Goal: Entertainment & Leisure: Browse casually

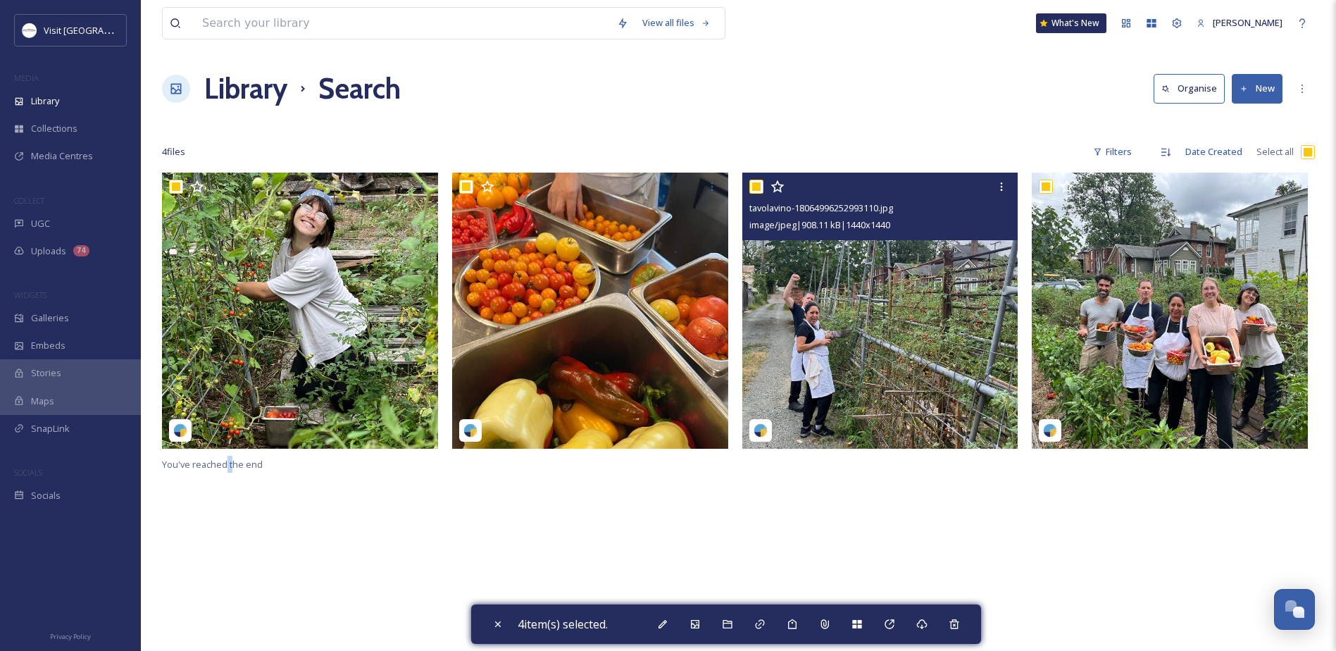
scroll to position [365, 0]
click at [977, 278] on img at bounding box center [880, 311] width 276 height 276
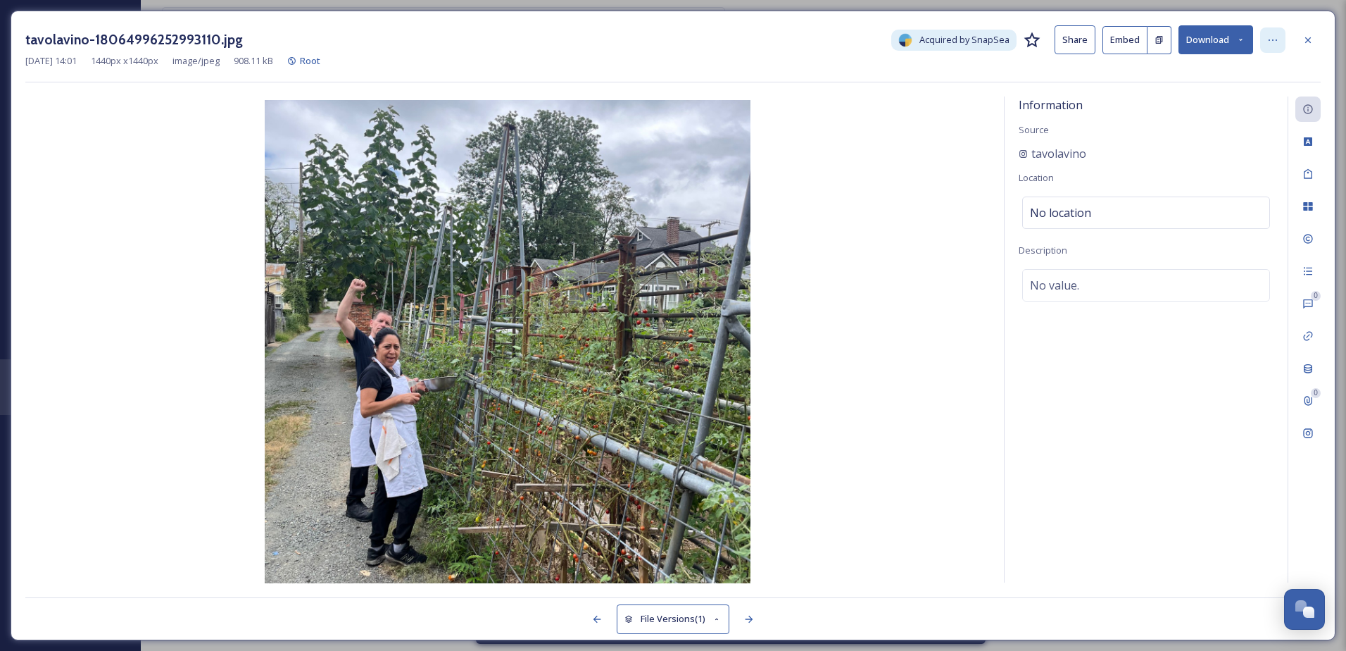
click at [1264, 39] on div at bounding box center [1272, 39] width 25 height 25
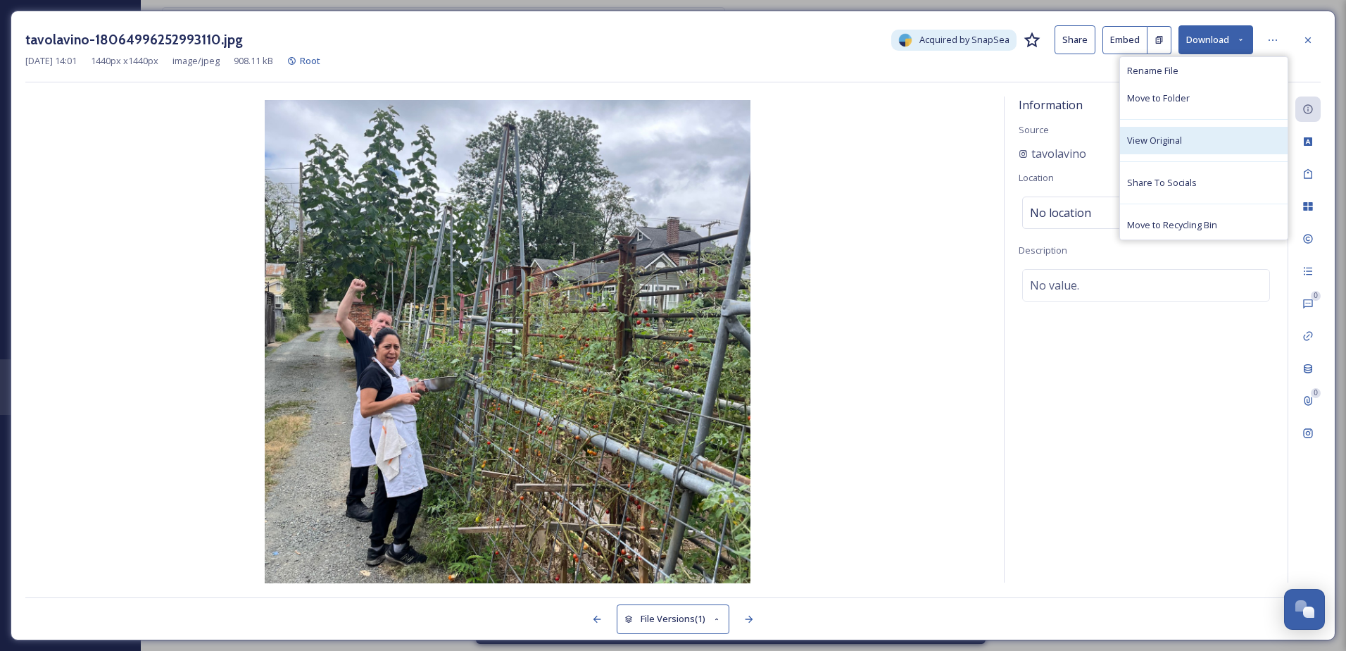
click at [1166, 147] on span "View Original" at bounding box center [1154, 140] width 55 height 13
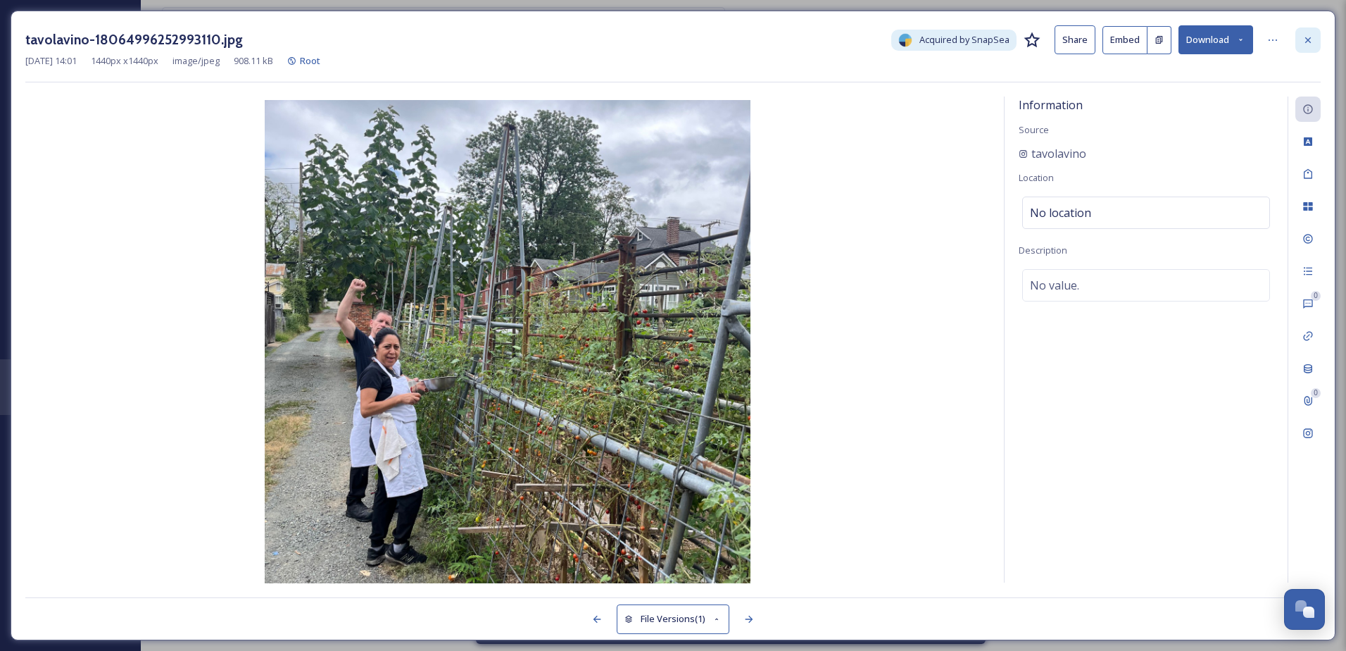
click at [1313, 35] on icon at bounding box center [1308, 40] width 11 height 11
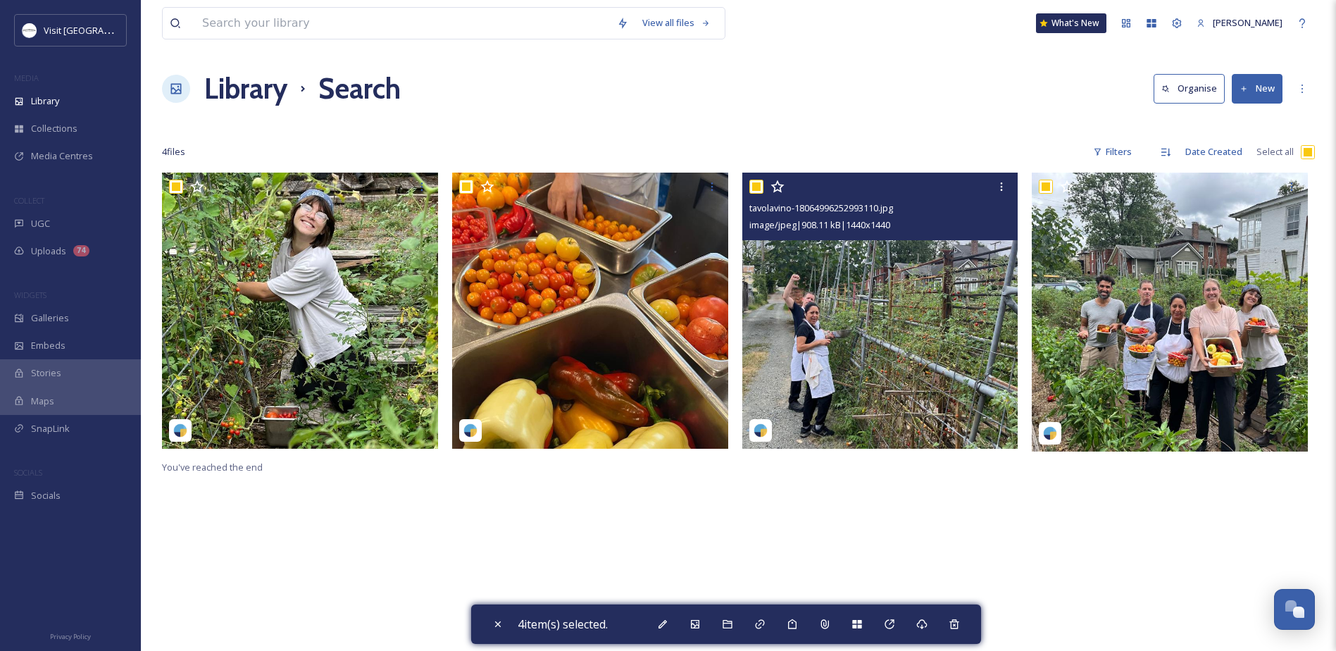
click at [50, 208] on div "COLLECT" at bounding box center [70, 201] width 141 height 18
click at [50, 222] on div "UGC" at bounding box center [70, 223] width 141 height 27
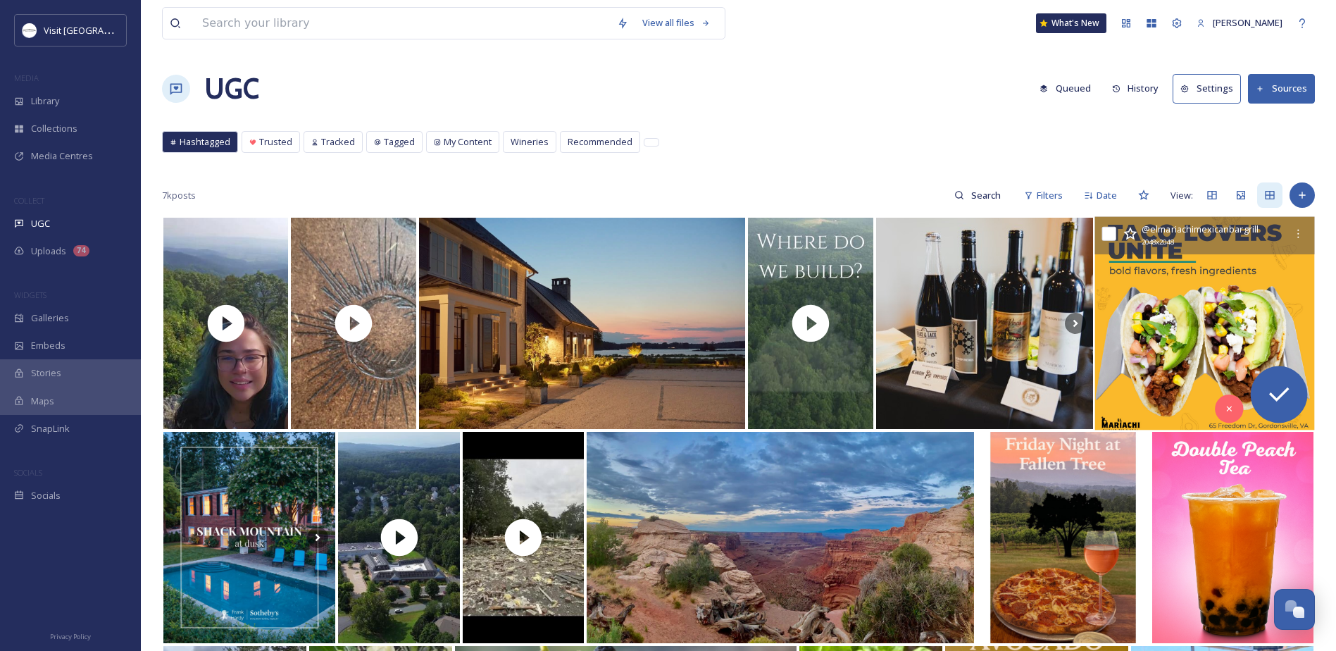
click at [1228, 310] on img at bounding box center [1205, 323] width 220 height 213
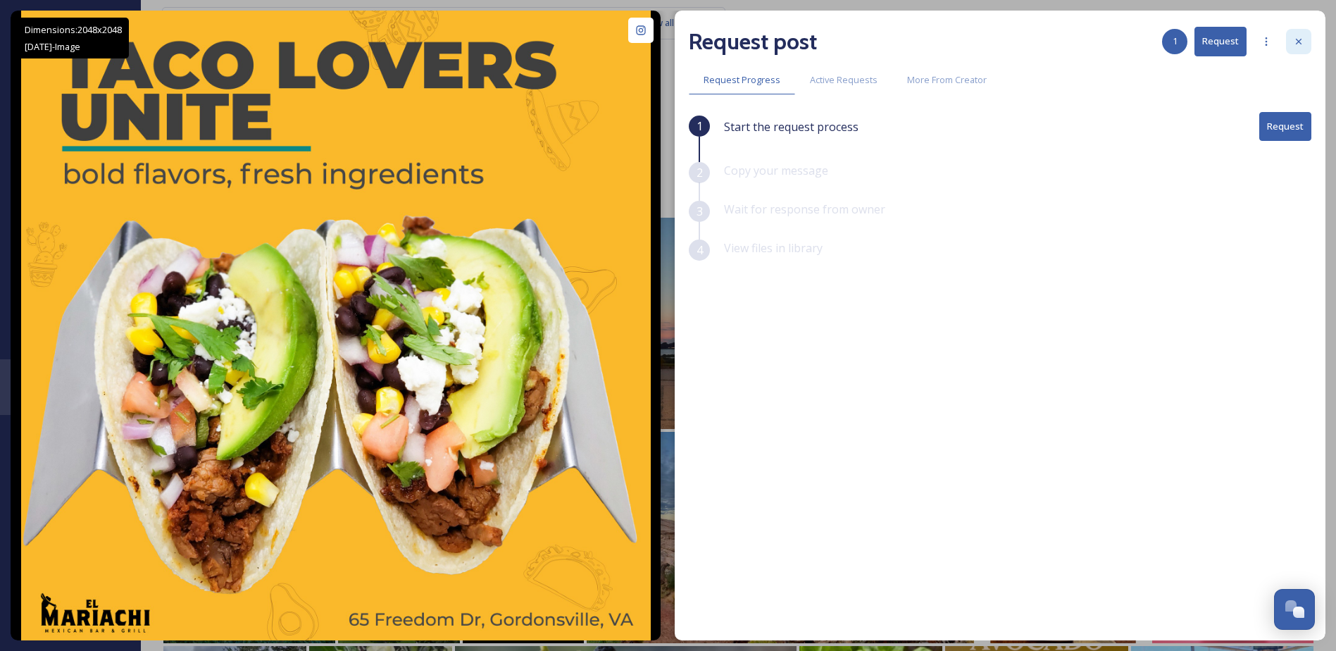
click at [1291, 36] on div at bounding box center [1298, 41] width 25 height 25
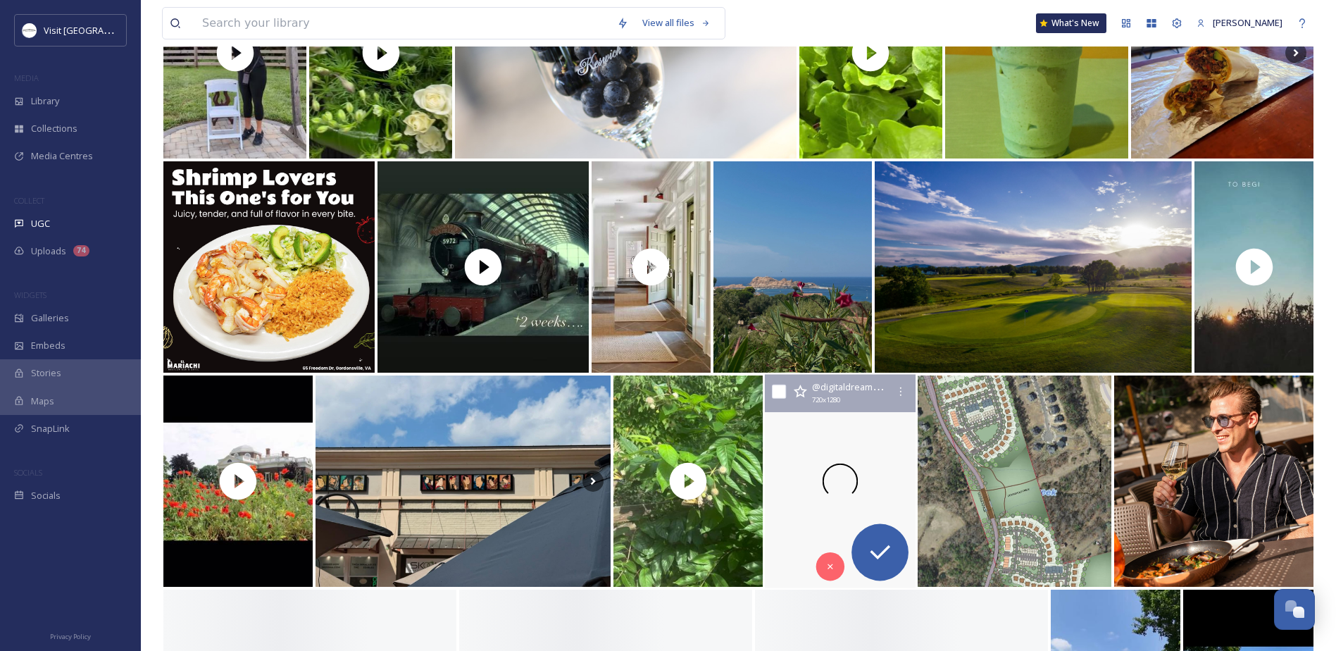
scroll to position [704, 0]
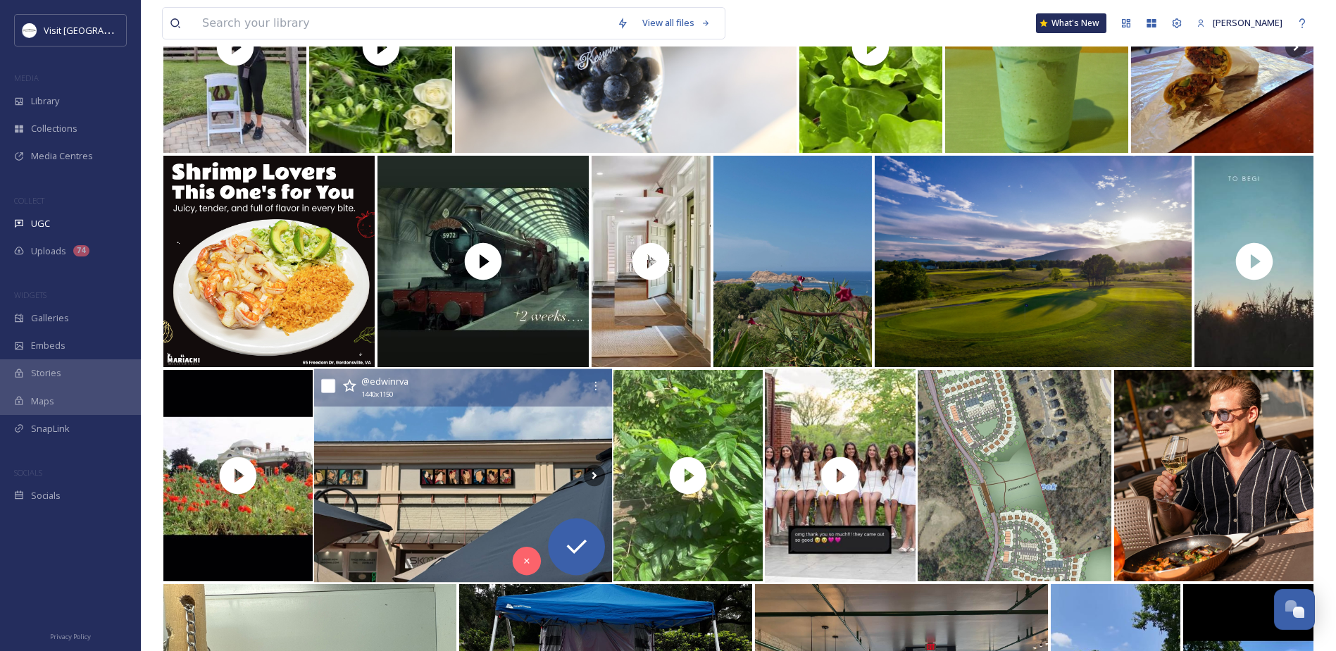
click at [501, 433] on img at bounding box center [463, 475] width 298 height 213
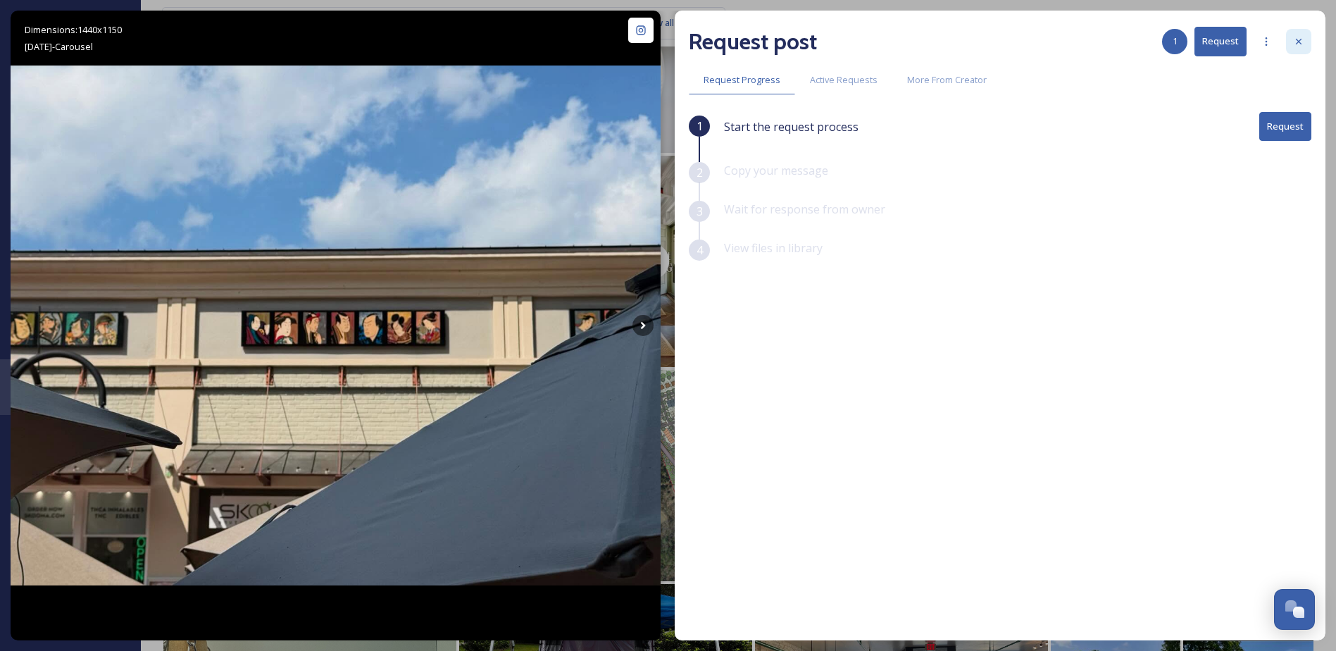
click at [1291, 40] on div at bounding box center [1298, 41] width 25 height 25
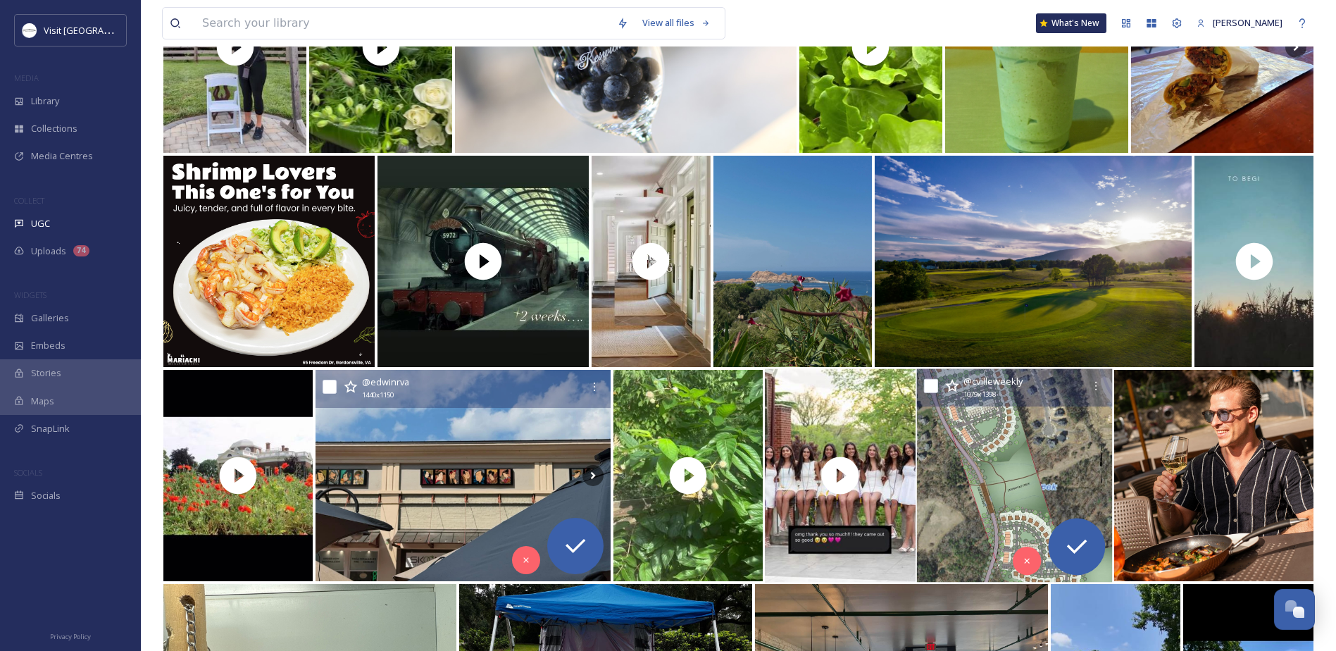
click at [988, 441] on img at bounding box center [1015, 475] width 196 height 213
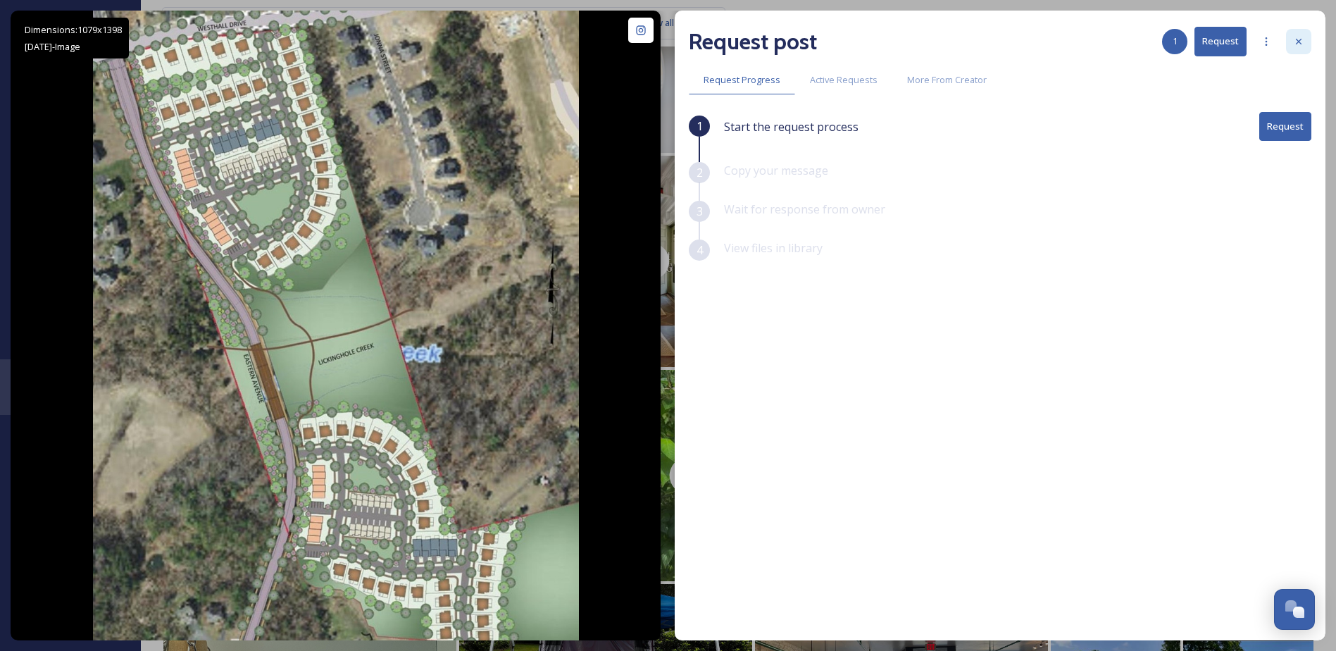
click at [1298, 44] on icon at bounding box center [1298, 41] width 11 height 11
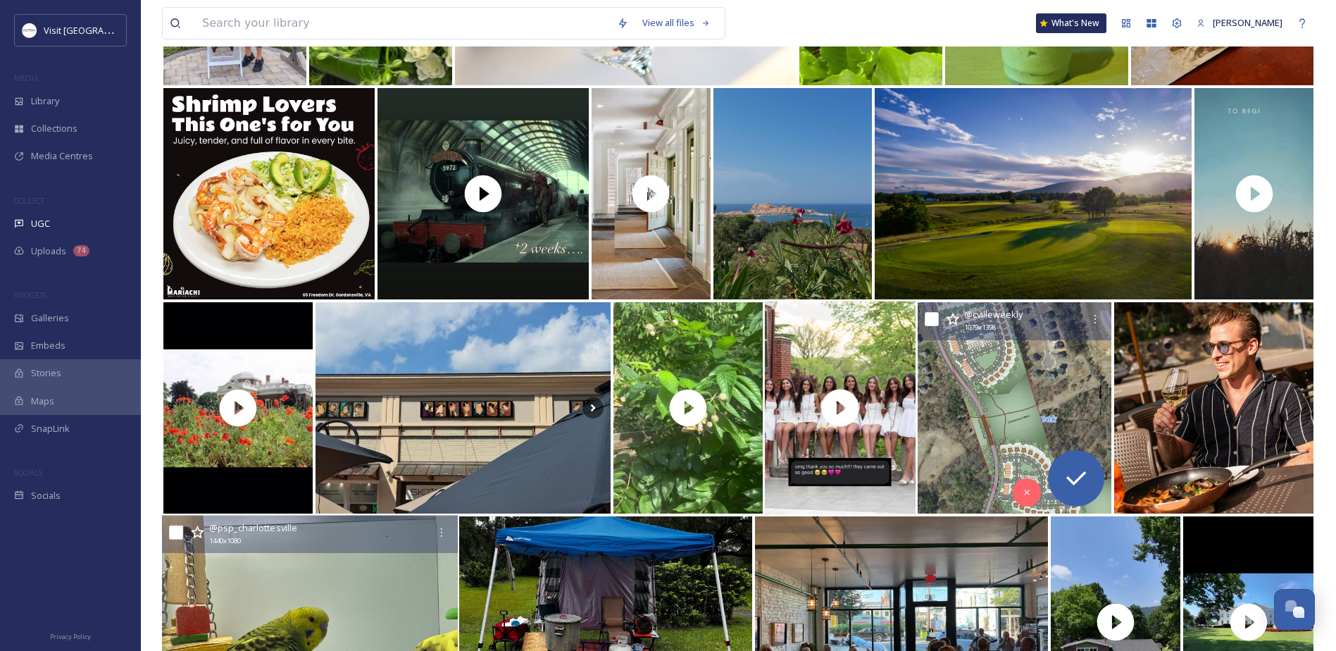
scroll to position [986, 0]
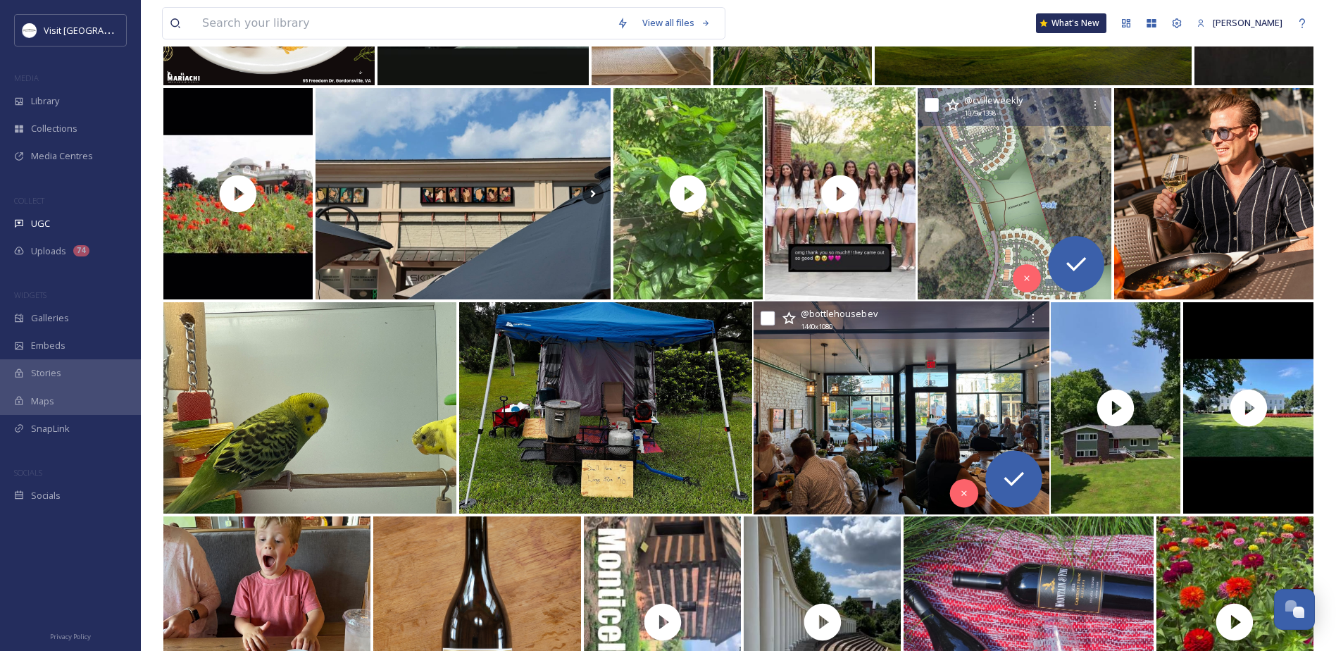
click at [829, 408] on img at bounding box center [901, 407] width 296 height 213
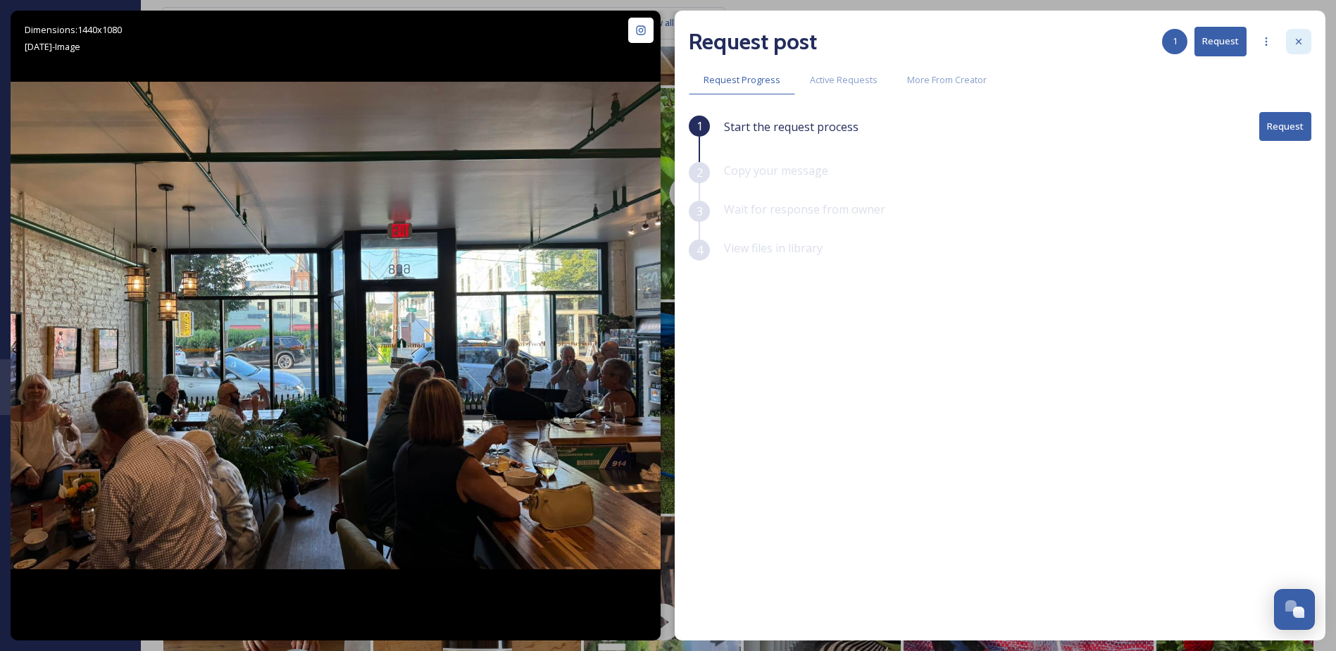
click at [1296, 39] on icon at bounding box center [1298, 41] width 11 height 11
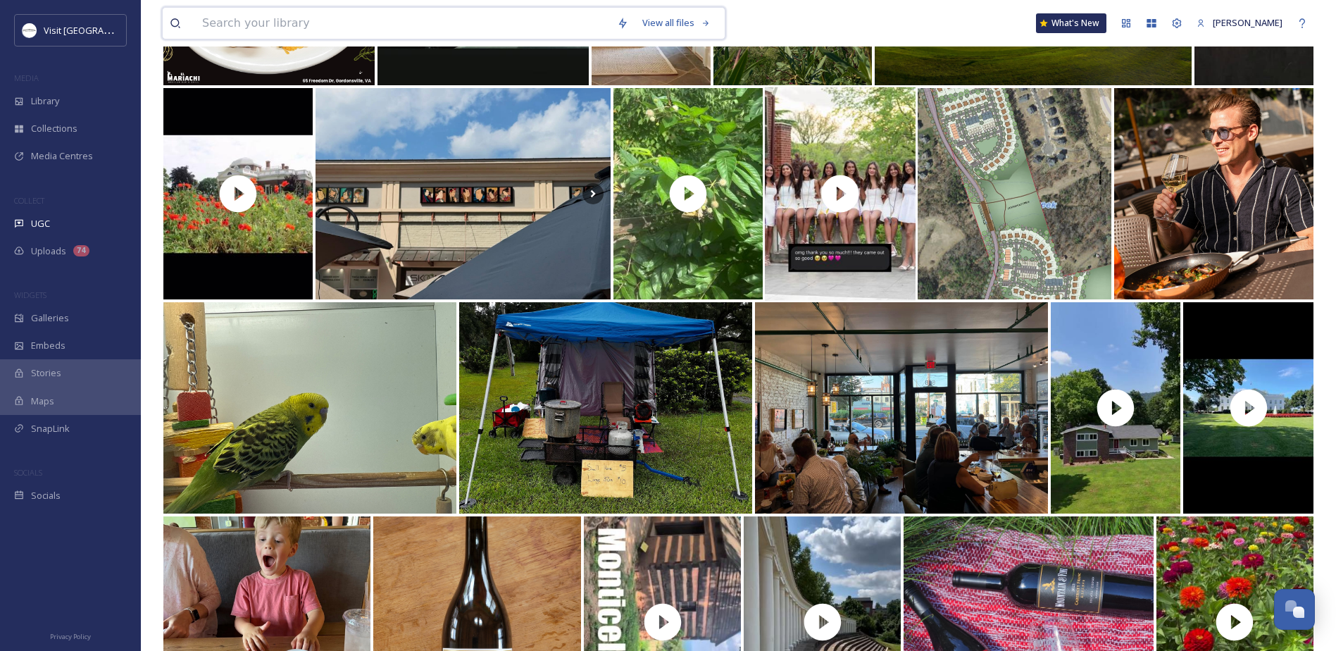
click at [349, 13] on input at bounding box center [402, 23] width 415 height 31
type input "crzet"
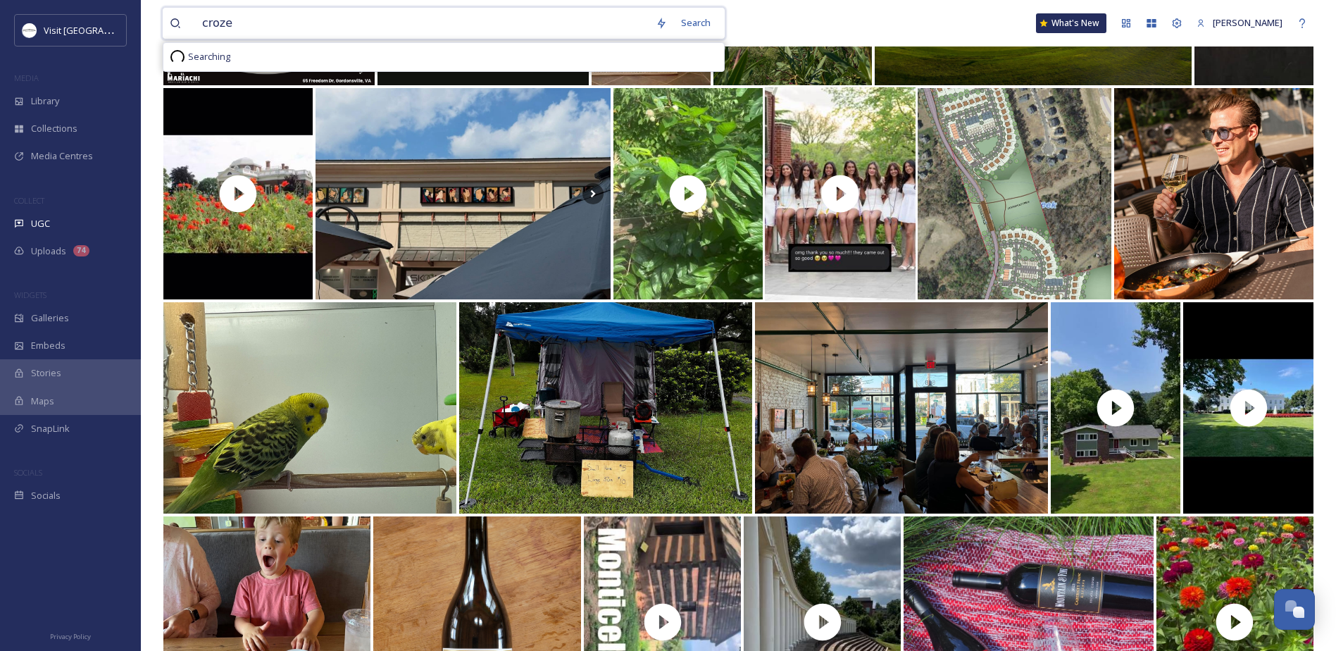
type input "crozet"
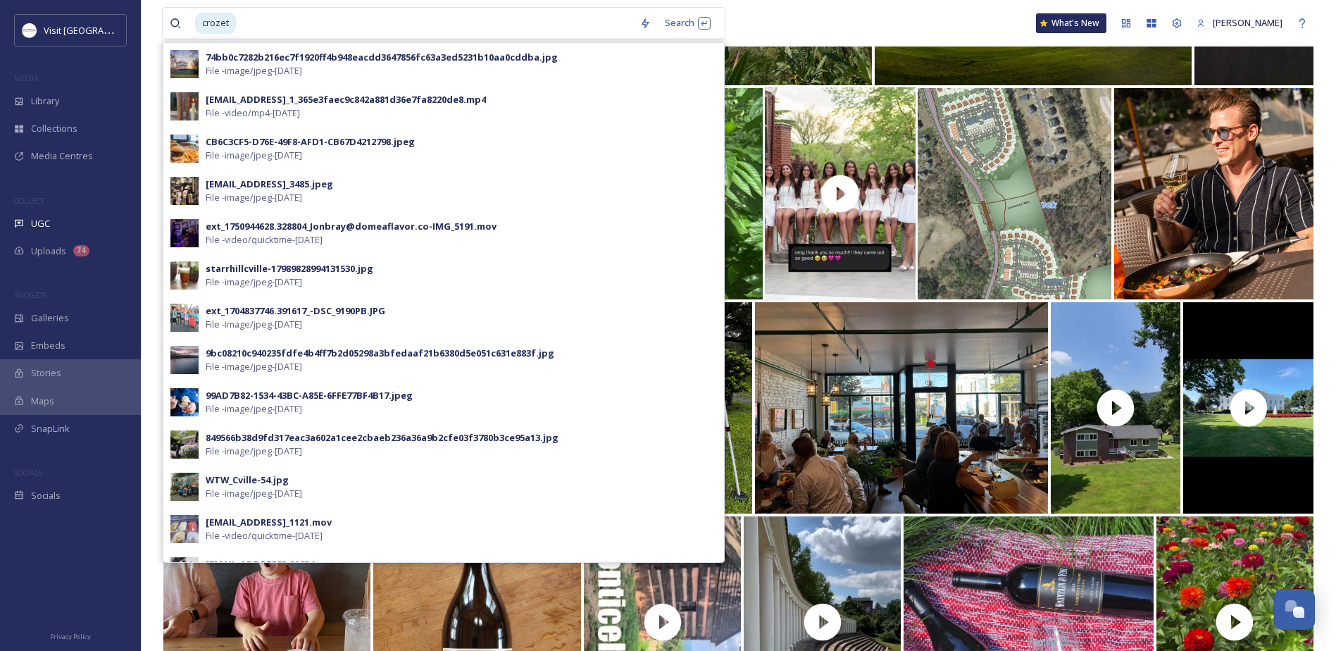
click at [820, 26] on div "crozet Search 74bb0c7282b216ec7f1920ff4b948eacdd3647856fc63a3ed5231b10aa0cddba.…" at bounding box center [738, 23] width 1153 height 46
